Goal: Communication & Community: Answer question/provide support

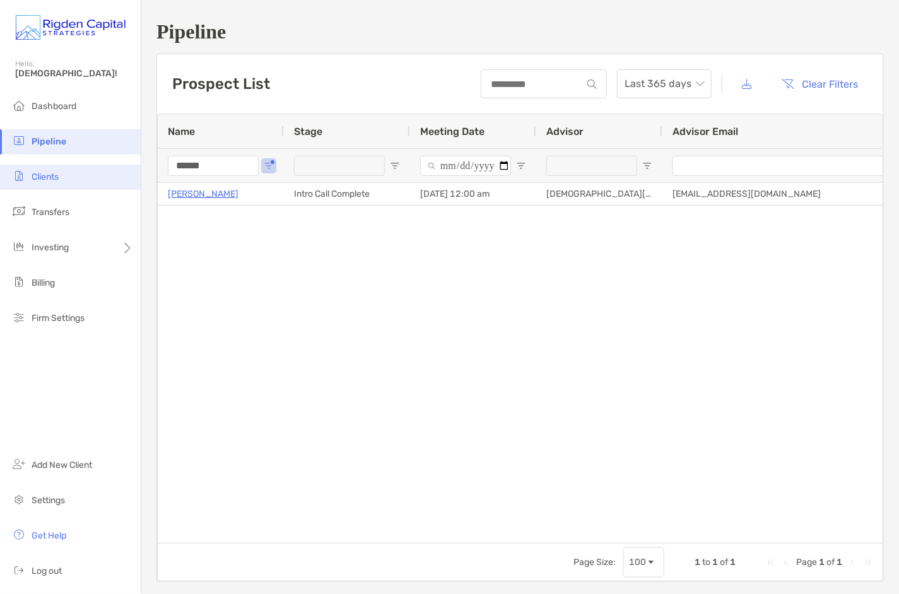
drag, startPoint x: 185, startPoint y: 168, endPoint x: 129, endPoint y: 168, distance: 55.5
click at [129, 168] on div "Pipeline Hello, [PERSON_NAME]! Dashboard Pipeline Clients Transfers Investing B…" at bounding box center [449, 297] width 899 height 594
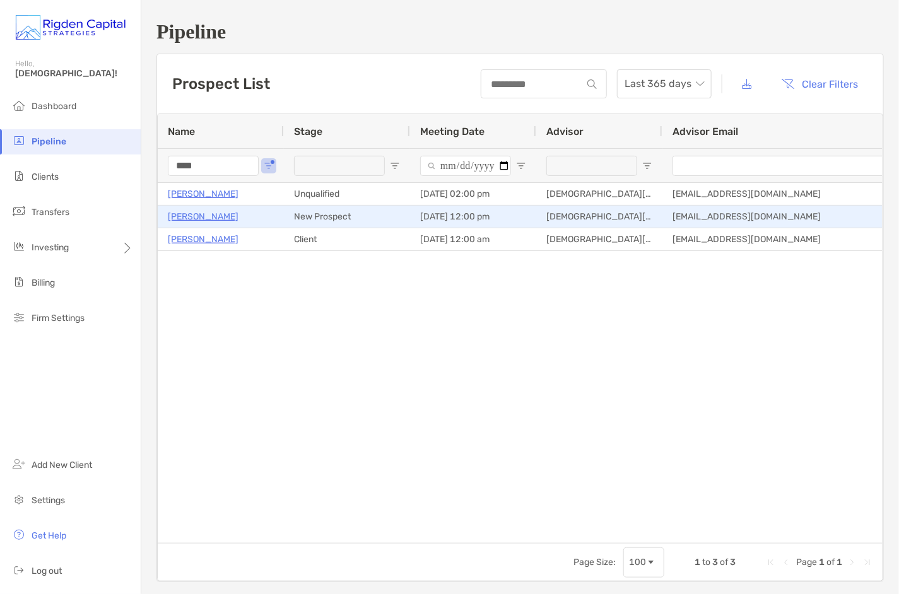
type input "****"
click at [196, 218] on p "[PERSON_NAME]" at bounding box center [203, 217] width 71 height 16
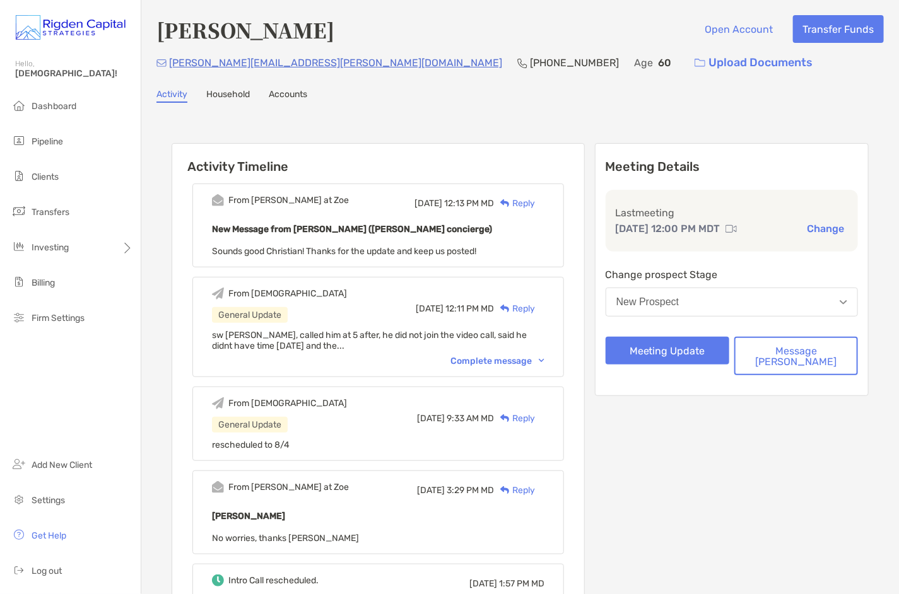
click at [535, 202] on div "Reply" at bounding box center [514, 203] width 41 height 13
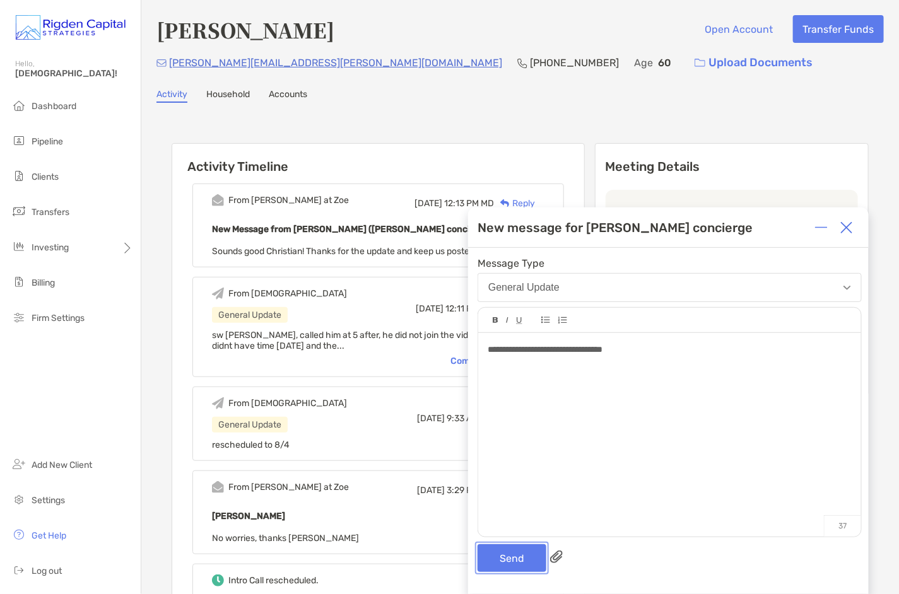
click at [512, 564] on button "Send" at bounding box center [512, 559] width 69 height 28
